Goal: Navigation & Orientation: Find specific page/section

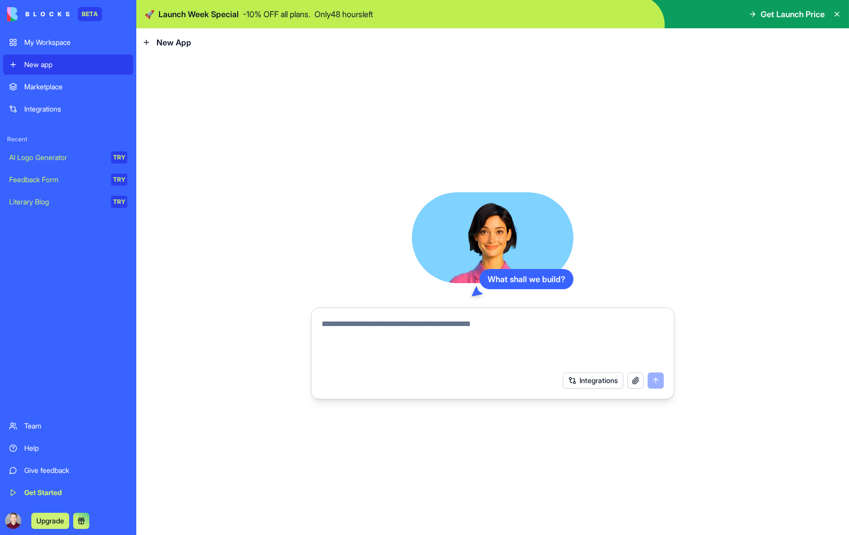
click at [370, 340] on textarea at bounding box center [493, 342] width 342 height 48
click at [51, 90] on div "Marketplace" at bounding box center [75, 87] width 103 height 10
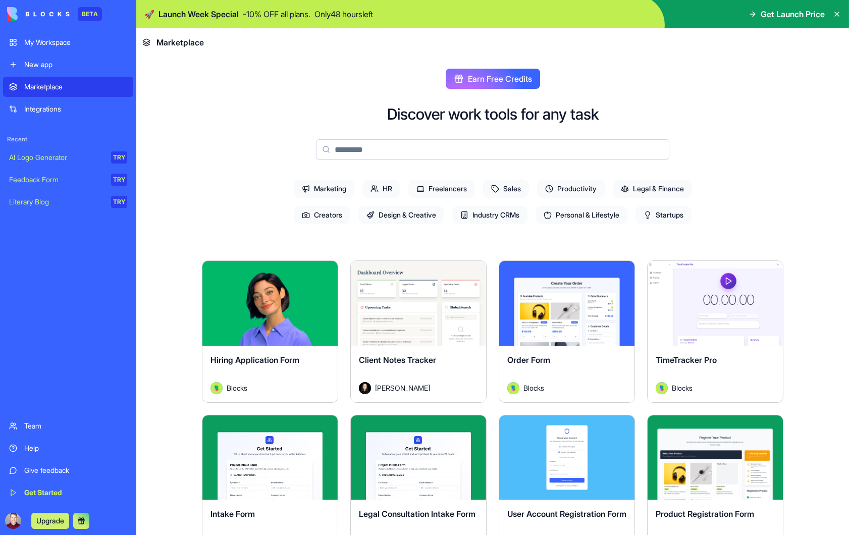
click at [264, 298] on button "Explore" at bounding box center [270, 303] width 76 height 20
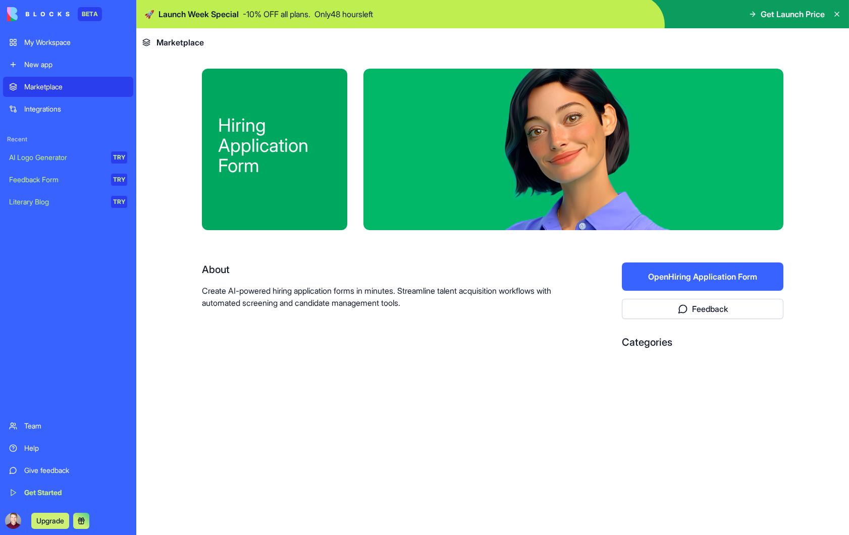
click at [681, 280] on button "Open Hiring Application Form" at bounding box center [703, 277] width 162 height 28
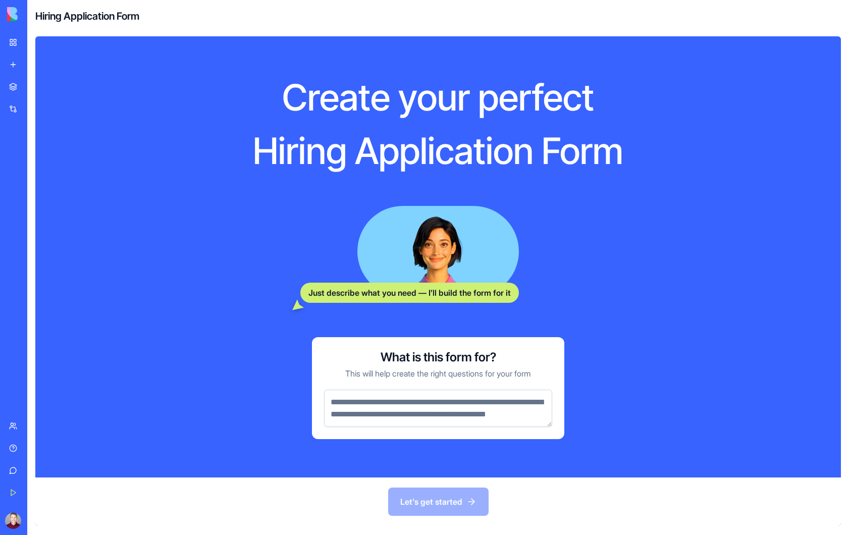
click at [16, 42] on link "My Workspace" at bounding box center [23, 42] width 40 height 20
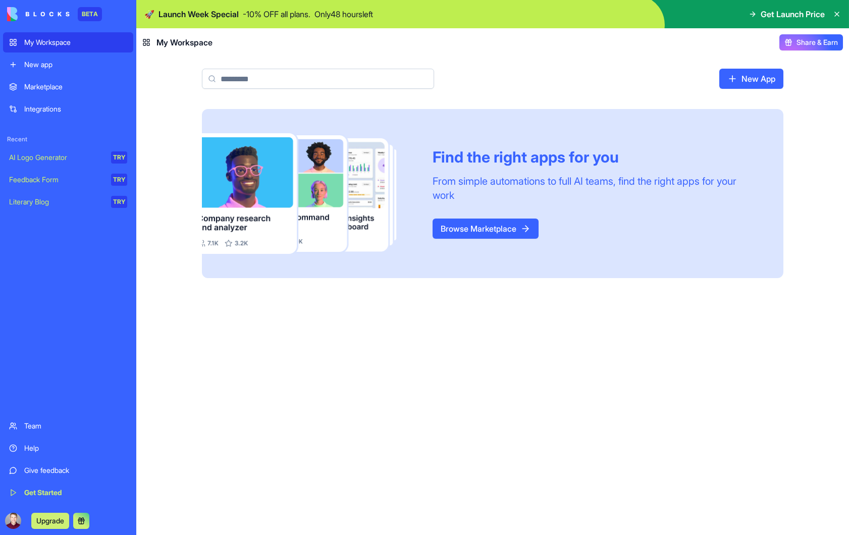
click at [51, 67] on div "New app" at bounding box center [75, 65] width 103 height 10
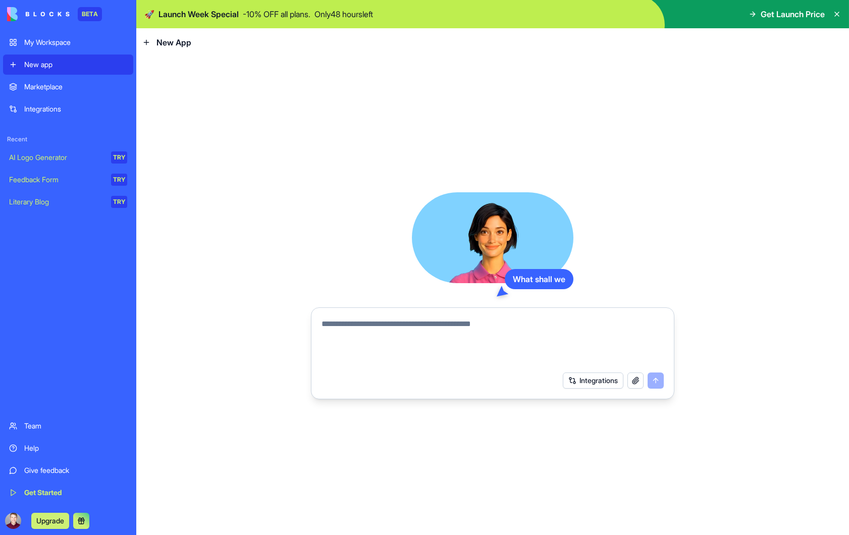
click at [57, 97] on div "Marketplace Integrations" at bounding box center [68, 98] width 130 height 42
click at [56, 90] on div "Marketplace" at bounding box center [75, 87] width 103 height 10
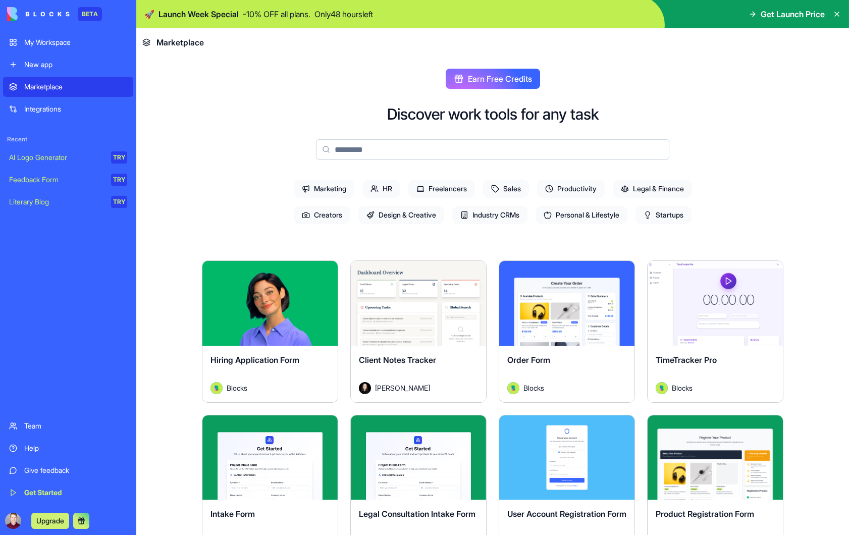
click at [53, 54] on div "My Workspace New app" at bounding box center [68, 53] width 130 height 42
click at [52, 46] on div "My Workspace" at bounding box center [75, 42] width 103 height 10
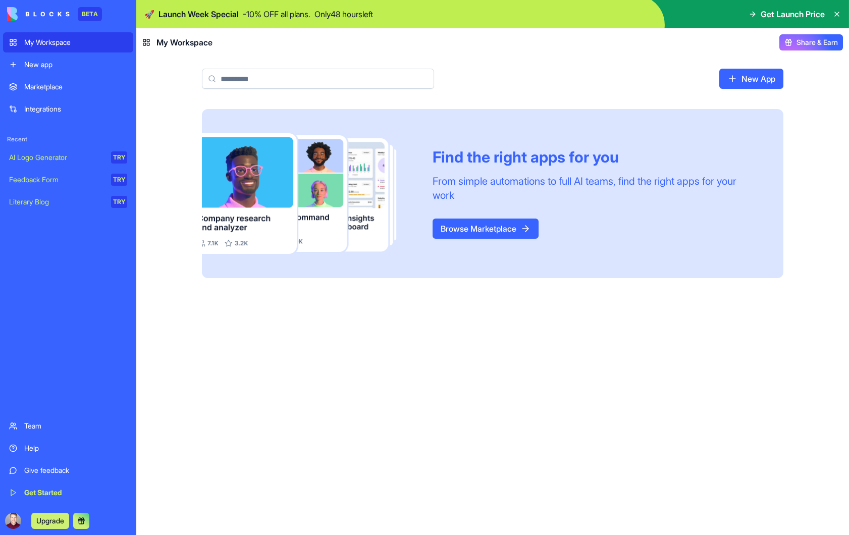
click at [484, 226] on link "Browse Marketplace" at bounding box center [486, 229] width 106 height 20
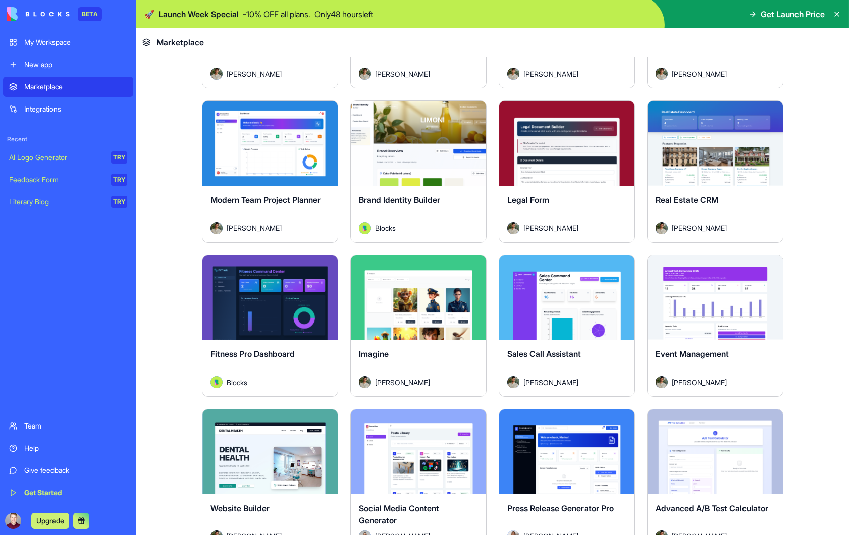
scroll to position [2013, 0]
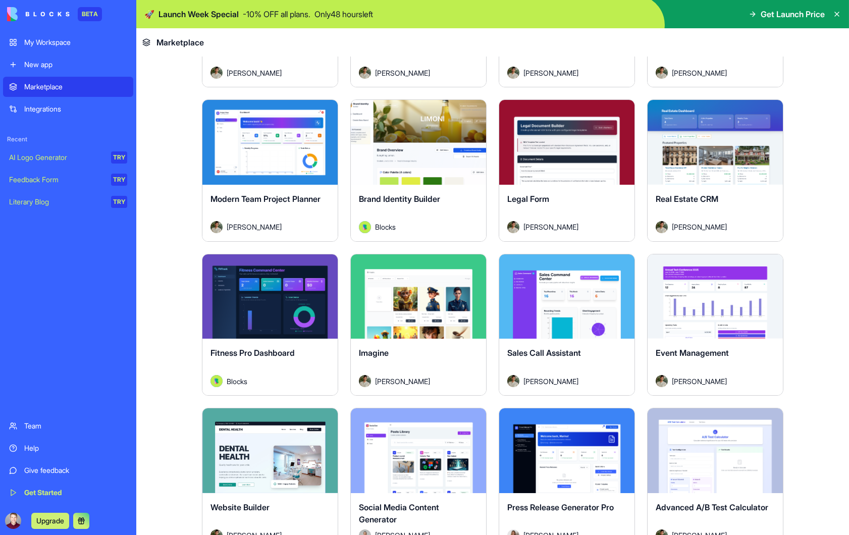
click at [287, 301] on button "Explore" at bounding box center [270, 296] width 76 height 20
